Goal: Task Accomplishment & Management: Manage account settings

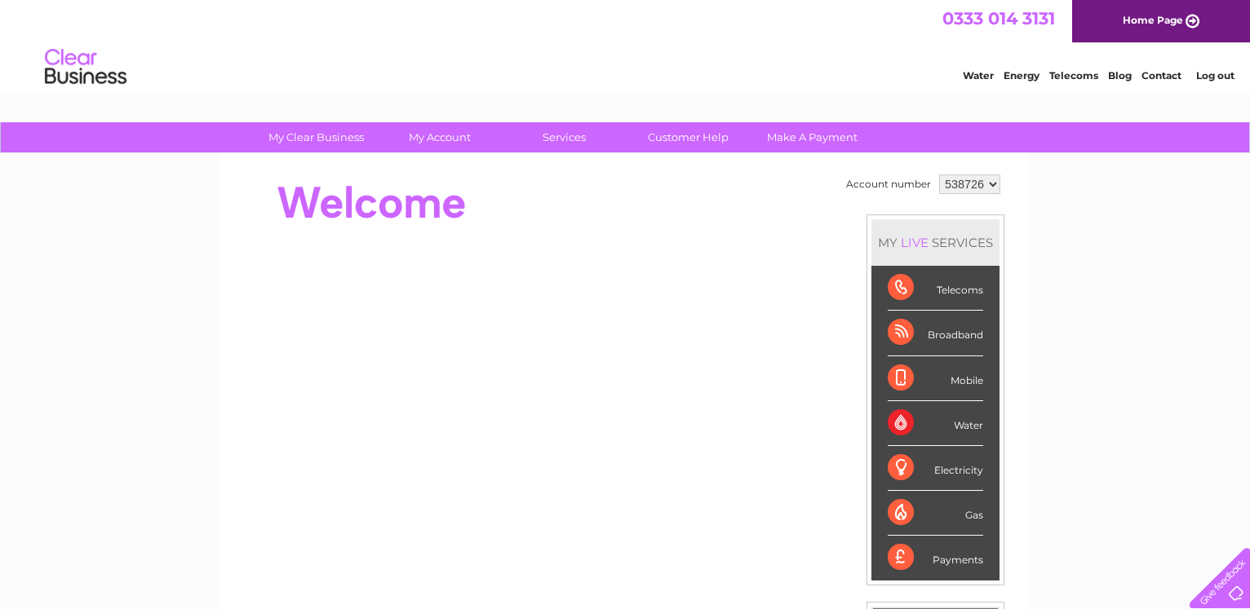
click at [939, 175] on select "538726 905321" at bounding box center [969, 185] width 61 height 20
select select "905321"
click option "905321" at bounding box center [0, 0] width 0 height 0
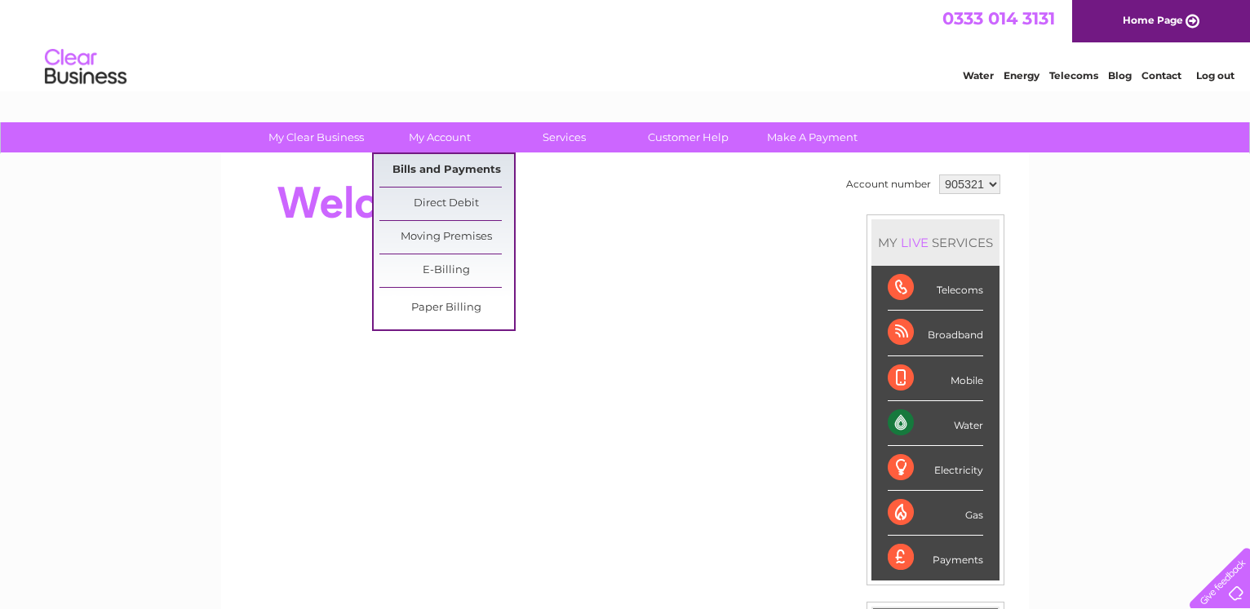
click at [428, 163] on link "Bills and Payments" at bounding box center [446, 170] width 135 height 33
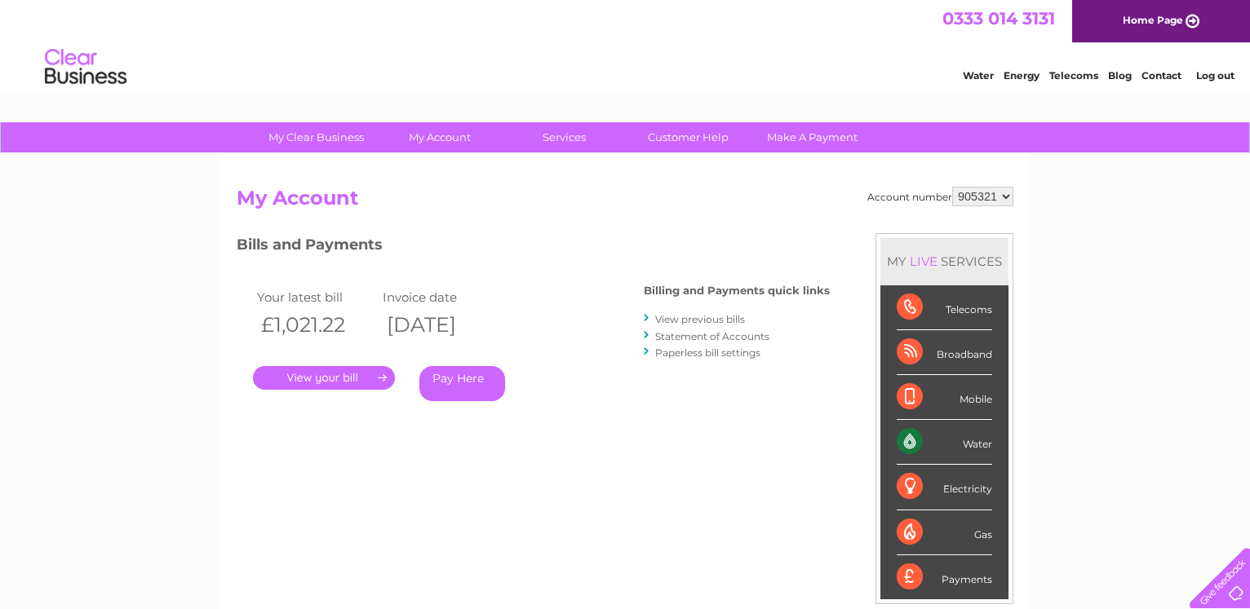
click at [470, 377] on link "Pay Here" at bounding box center [462, 383] width 86 height 35
click at [347, 372] on link "." at bounding box center [324, 378] width 142 height 24
click at [330, 375] on link "." at bounding box center [324, 378] width 142 height 24
click at [955, 446] on div "Water" at bounding box center [944, 442] width 95 height 45
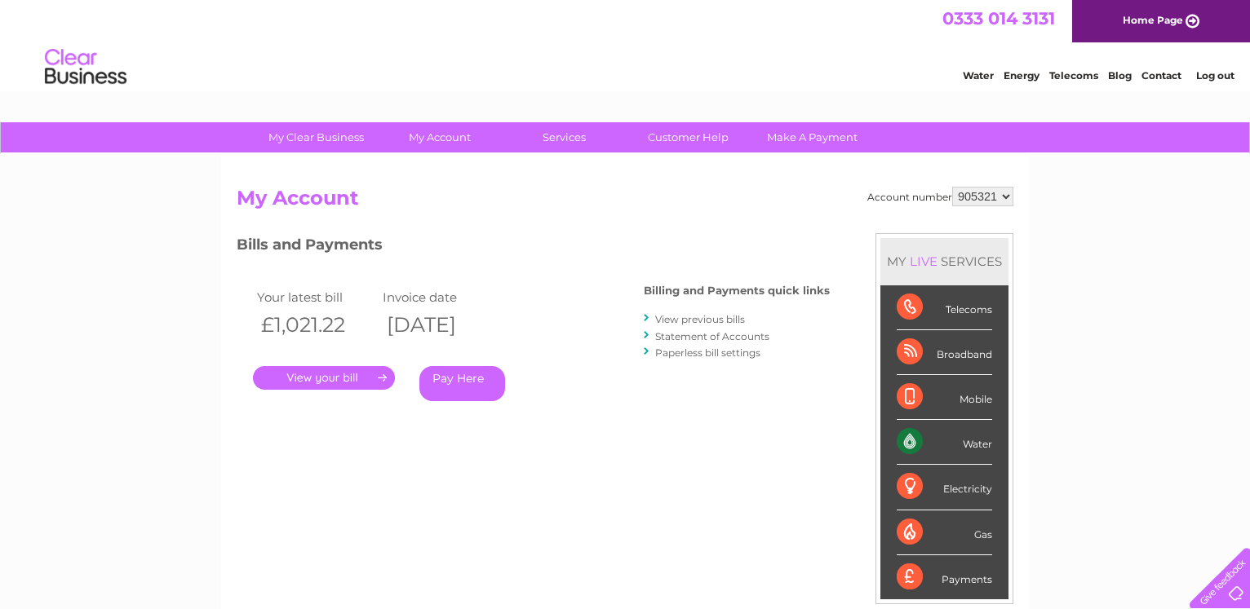
click at [306, 378] on link "." at bounding box center [324, 378] width 142 height 24
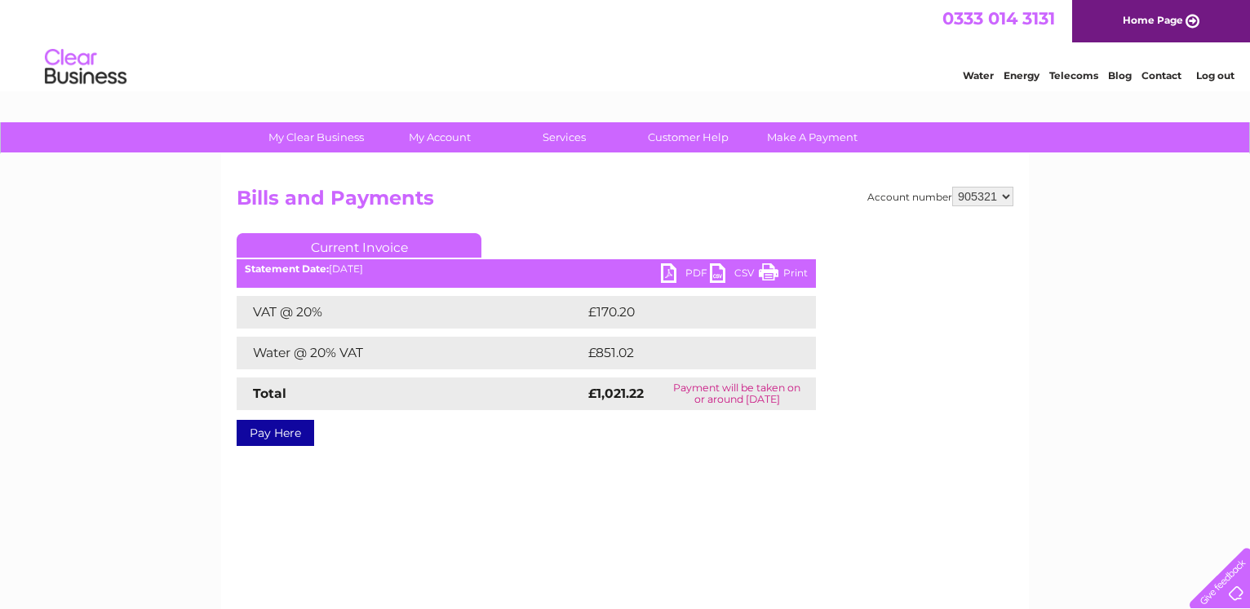
click at [662, 271] on link "PDF" at bounding box center [685, 276] width 49 height 24
click at [668, 274] on link "PDF" at bounding box center [685, 276] width 49 height 24
click at [669, 274] on link "PDF" at bounding box center [685, 276] width 49 height 24
